Goal: Browse casually: Explore the website without a specific task or goal

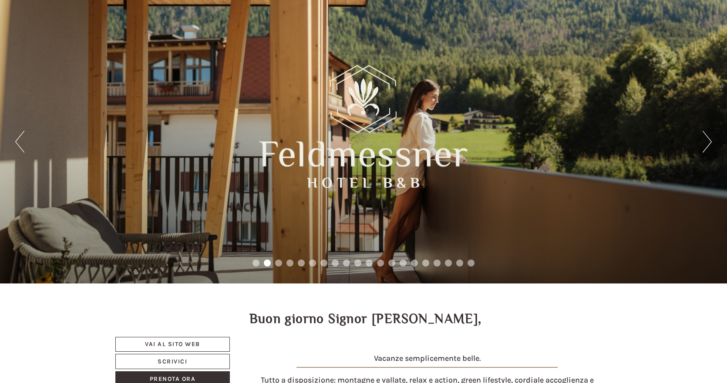
click at [381, 160] on div at bounding box center [363, 127] width 208 height 144
click at [707, 140] on button "Next" at bounding box center [706, 142] width 9 height 22
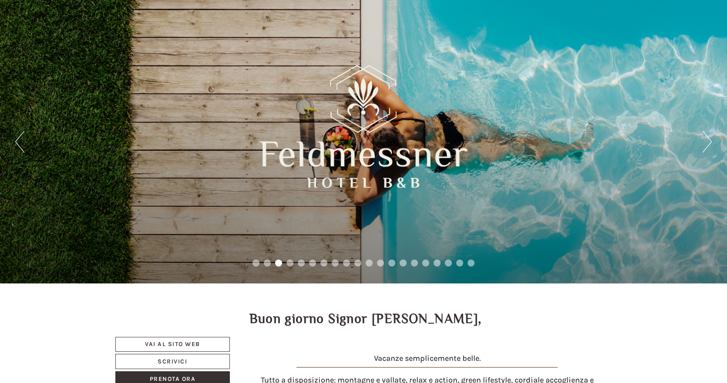
click at [707, 140] on button "Next" at bounding box center [706, 142] width 9 height 22
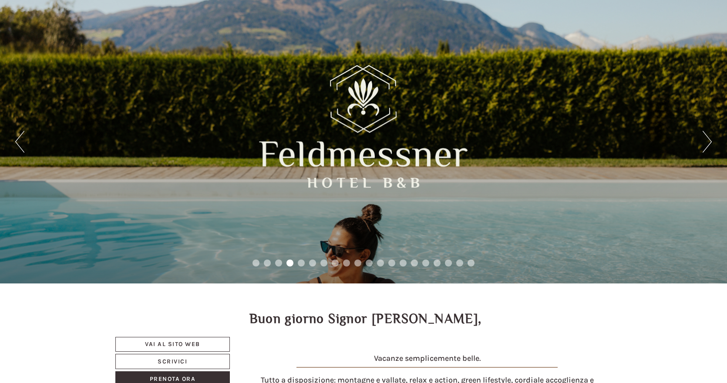
click at [707, 140] on button "Next" at bounding box center [706, 142] width 9 height 22
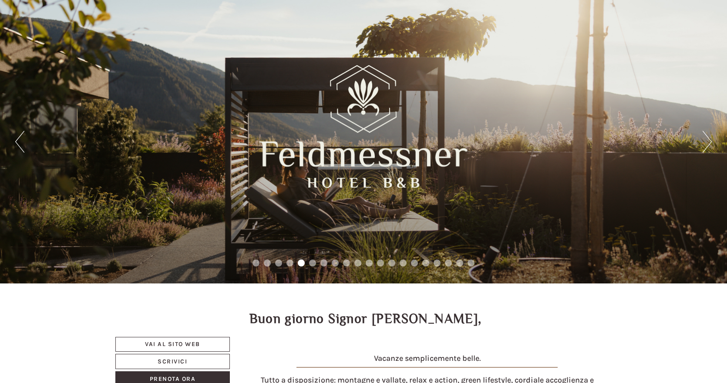
click at [707, 140] on button "Next" at bounding box center [706, 142] width 9 height 22
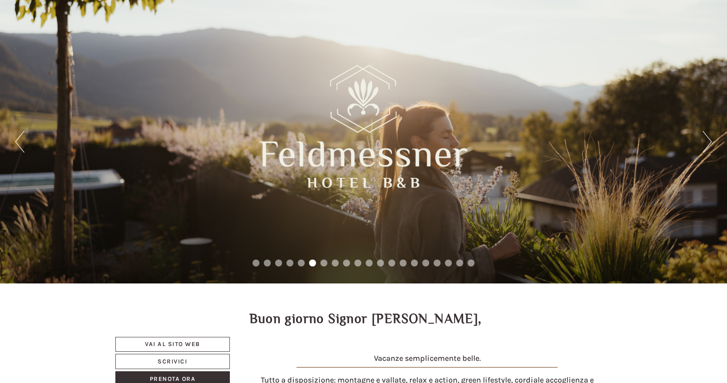
click at [707, 140] on button "Next" at bounding box center [706, 142] width 9 height 22
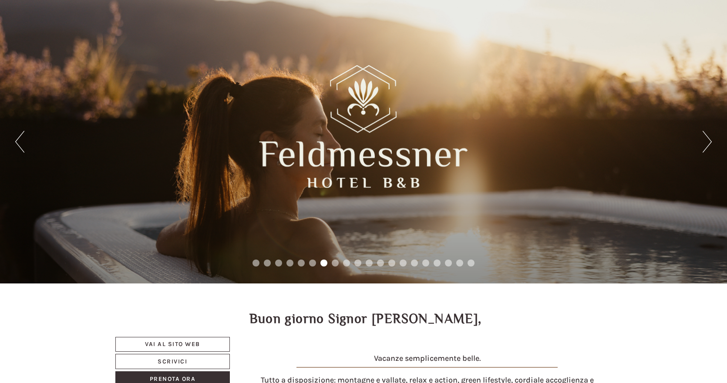
click at [707, 140] on button "Next" at bounding box center [706, 142] width 9 height 22
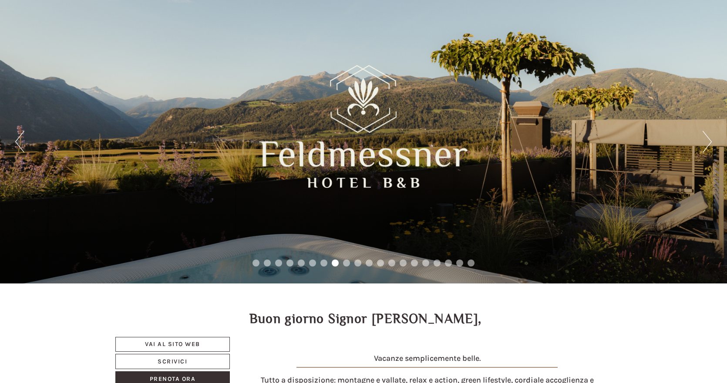
click at [707, 140] on button "Next" at bounding box center [706, 142] width 9 height 22
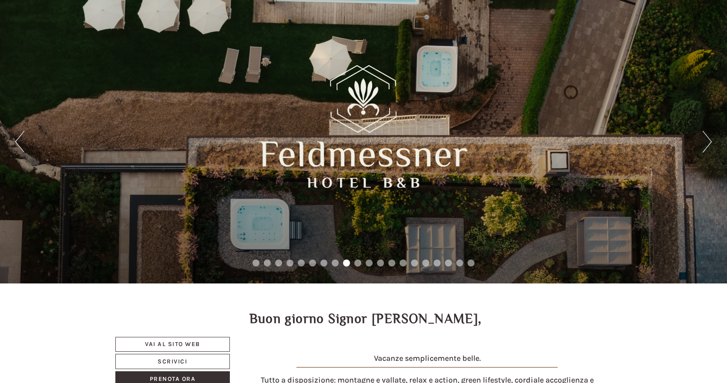
click at [707, 140] on button "Next" at bounding box center [706, 142] width 9 height 22
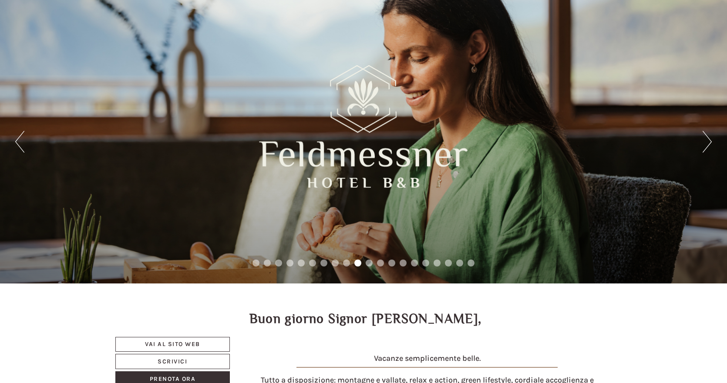
click at [707, 140] on button "Next" at bounding box center [706, 142] width 9 height 22
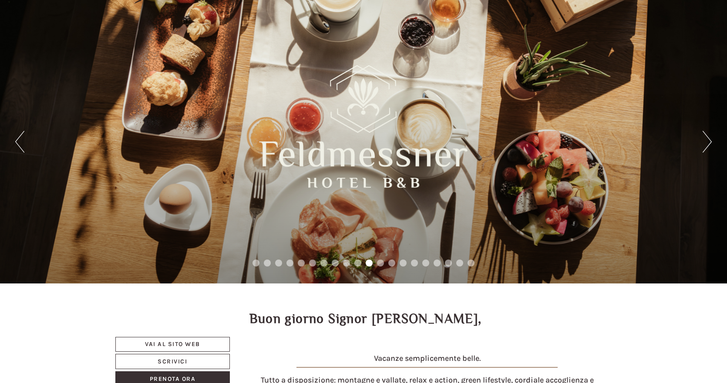
click at [707, 140] on button "Next" at bounding box center [706, 142] width 9 height 22
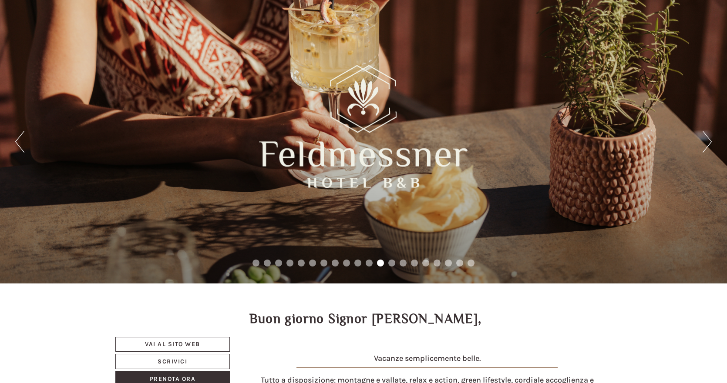
click at [707, 140] on button "Next" at bounding box center [706, 142] width 9 height 22
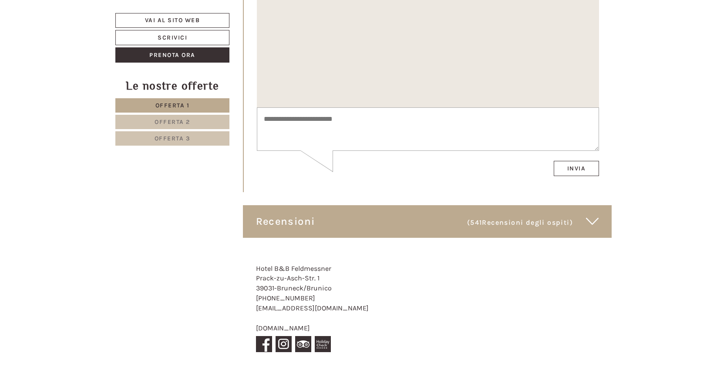
scroll to position [4868, 0]
